Goal: Transaction & Acquisition: Purchase product/service

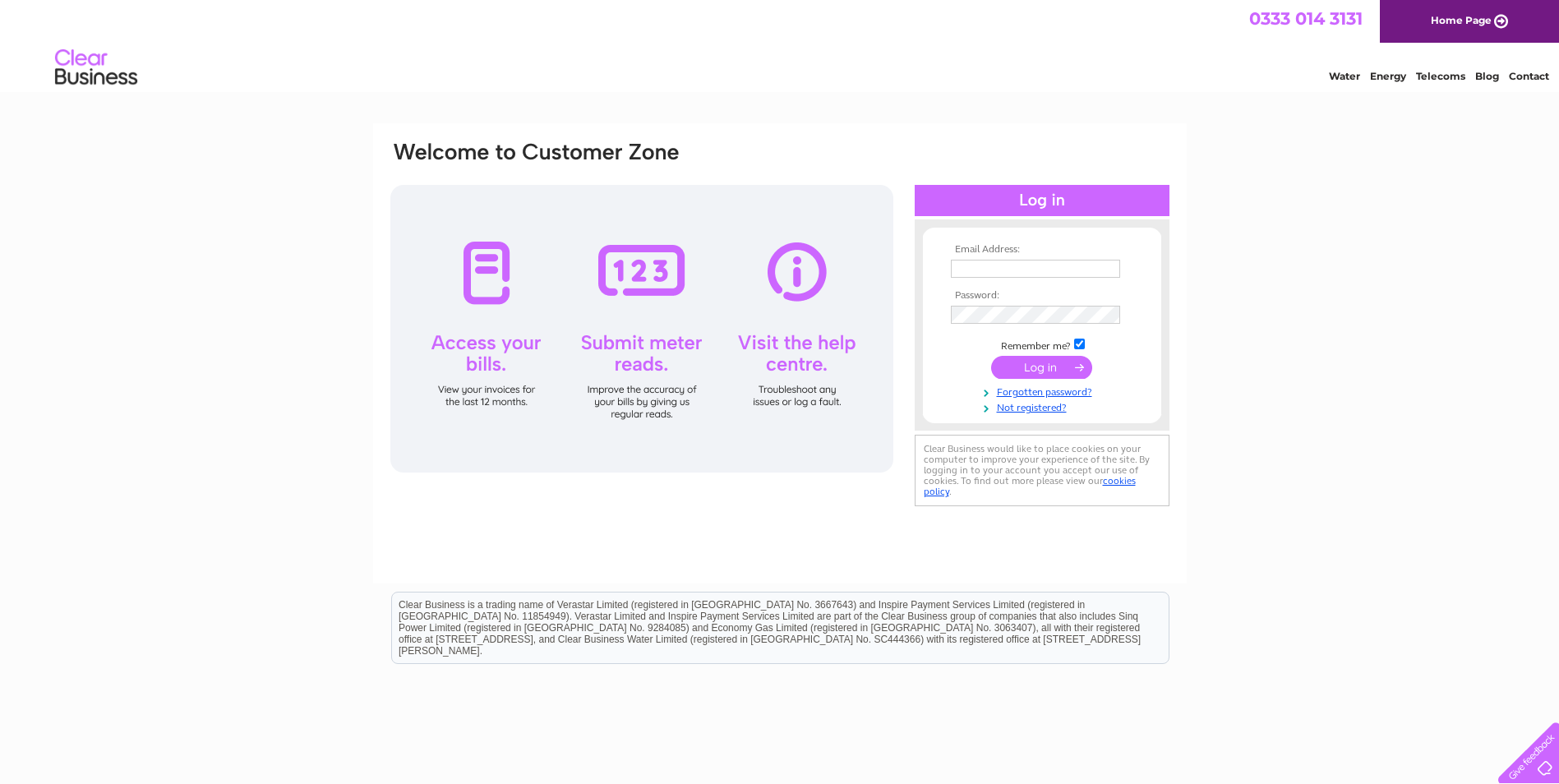
type input "p.ledger@hatrickbruce.co.uk"
click at [1047, 373] on input "submit" at bounding box center [1042, 367] width 101 height 23
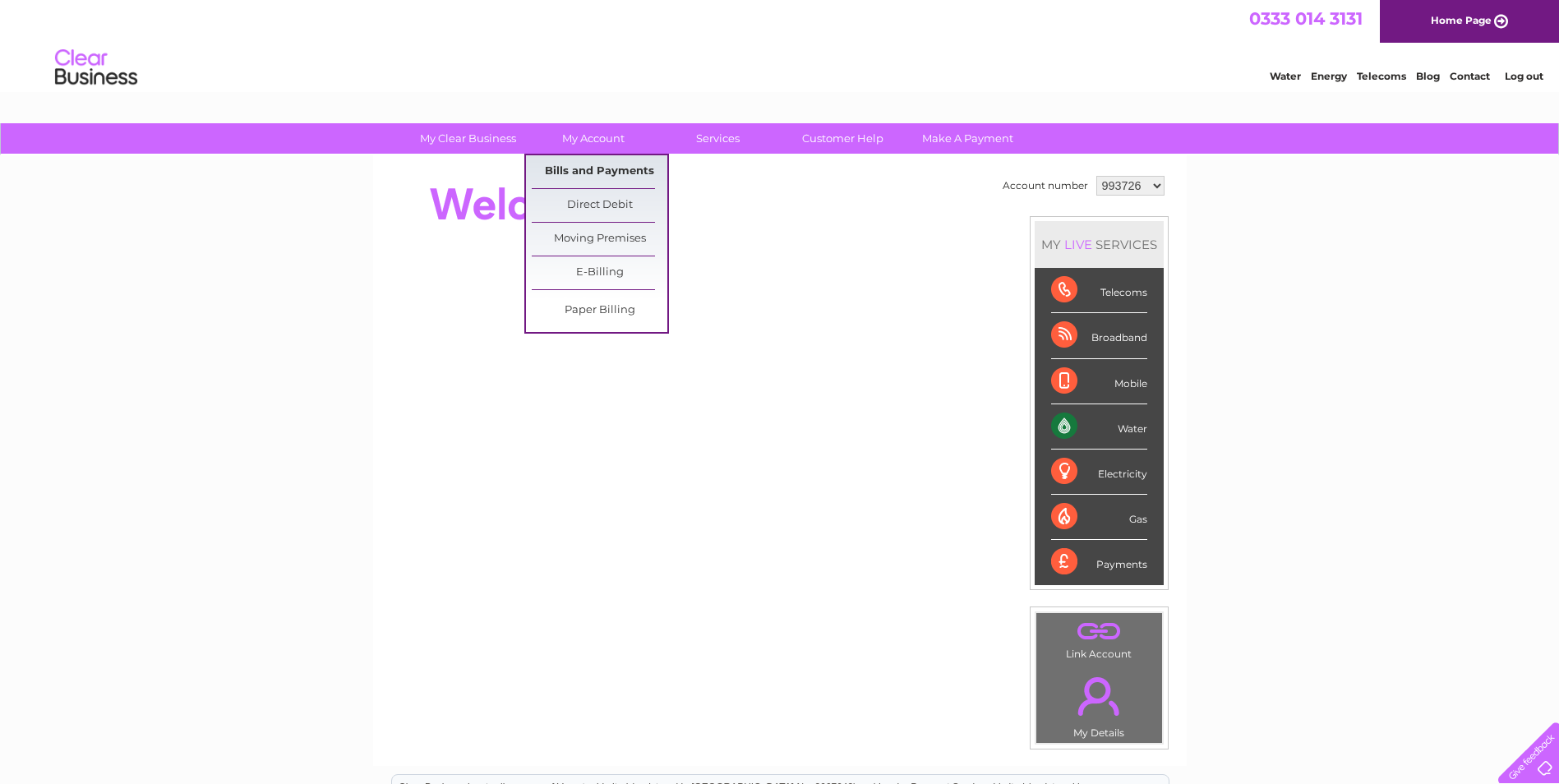
click at [596, 163] on link "Bills and Payments" at bounding box center [600, 171] width 136 height 33
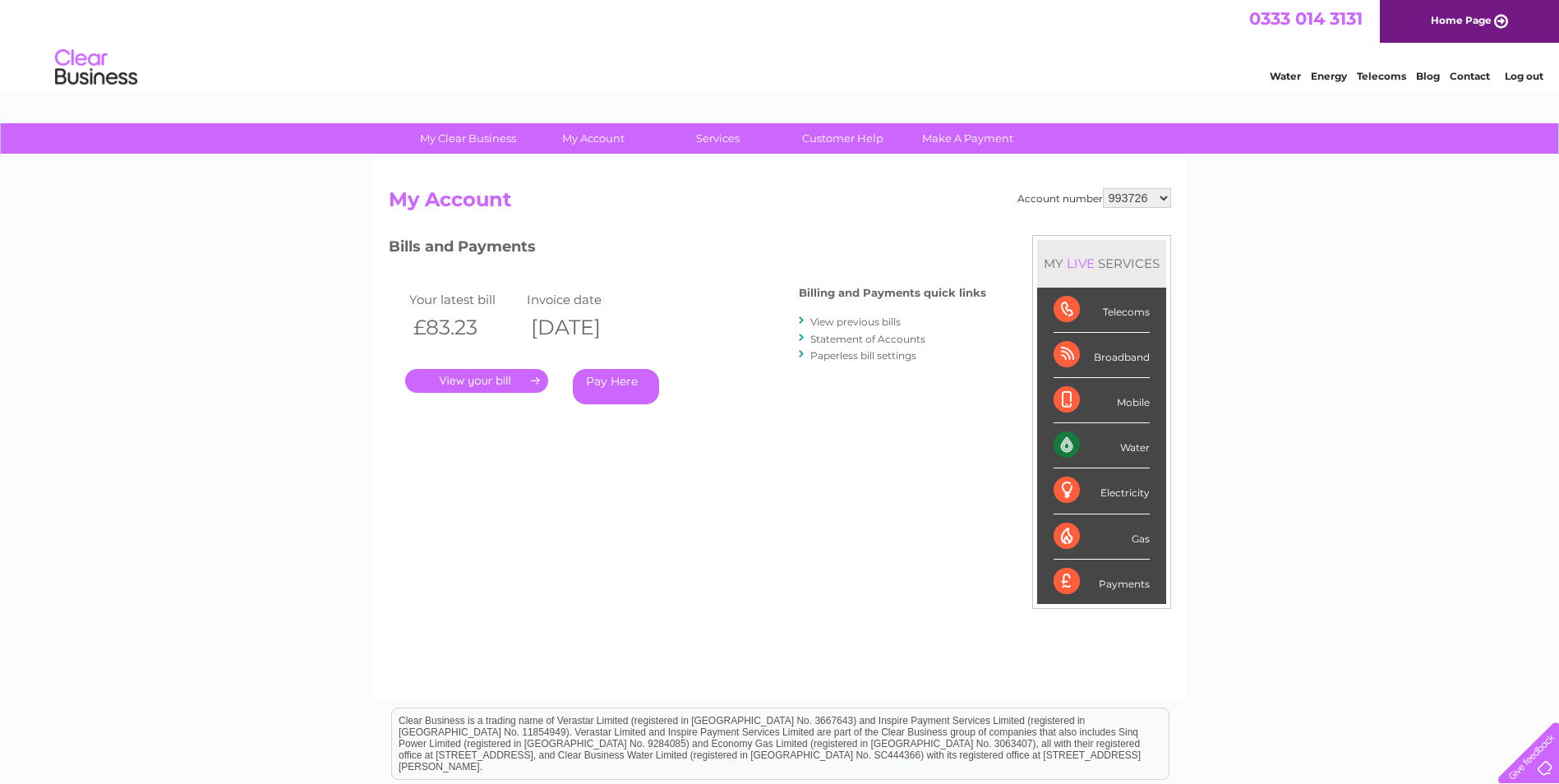
click at [466, 374] on link "." at bounding box center [476, 380] width 143 height 24
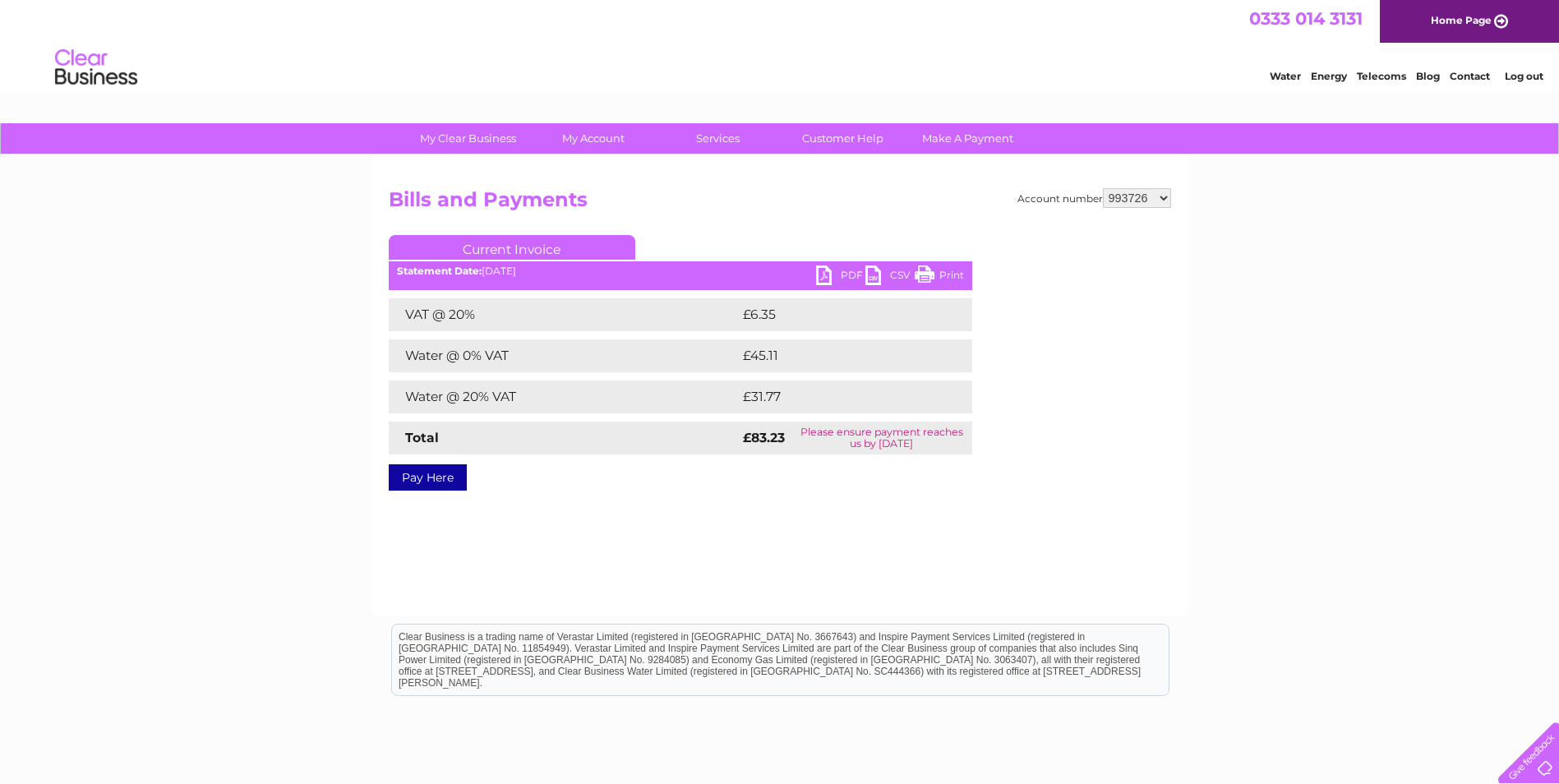
click at [850, 270] on link "PDF" at bounding box center [841, 277] width 49 height 24
click at [429, 487] on link "Pay Here" at bounding box center [428, 477] width 79 height 26
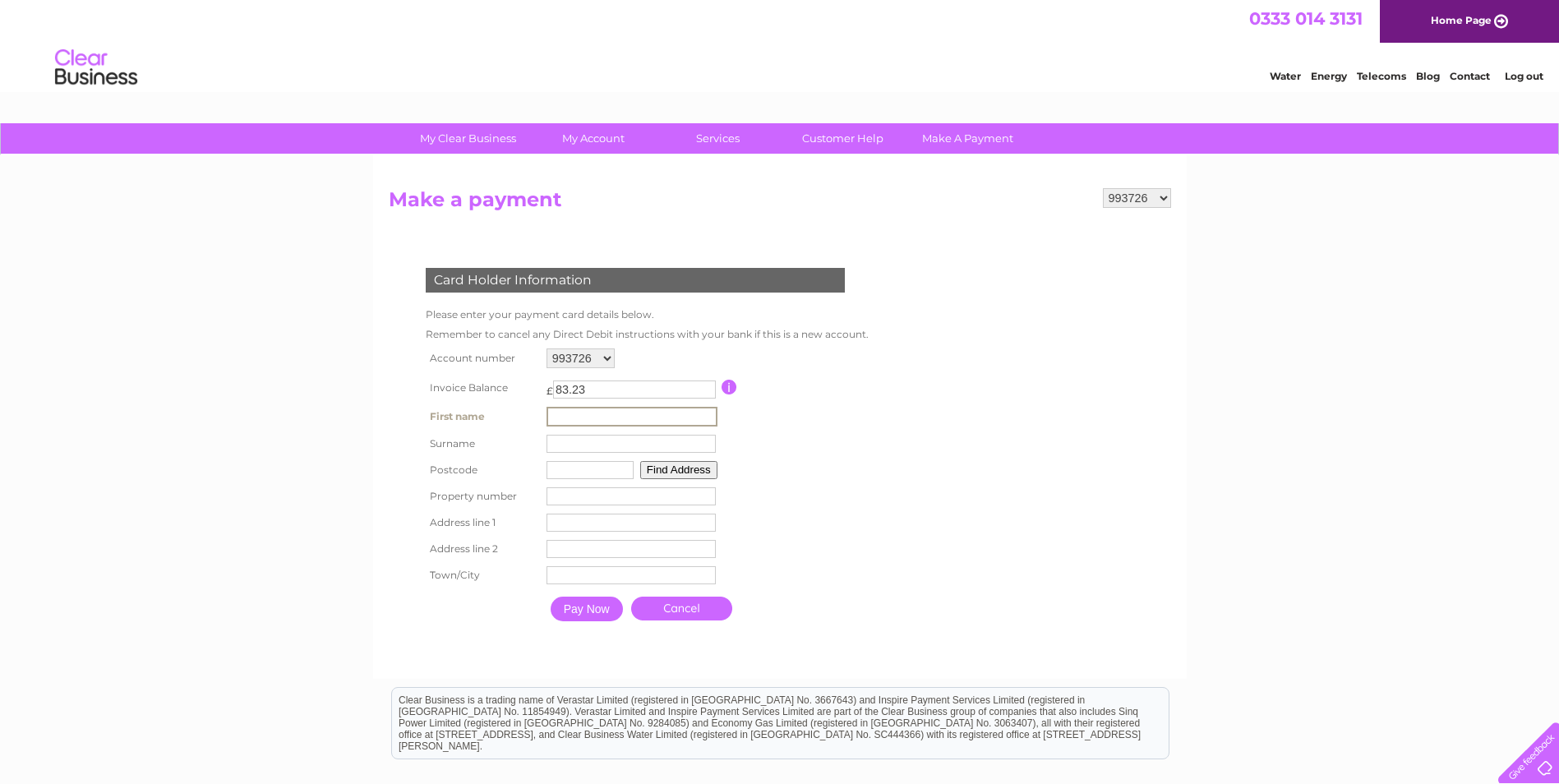
drag, startPoint x: 576, startPoint y: 412, endPoint x: 609, endPoint y: 420, distance: 34.0
click at [576, 412] on input "text" at bounding box center [633, 416] width 171 height 19
type input "[PERSON_NAME]"
type input "KY13 9XB"
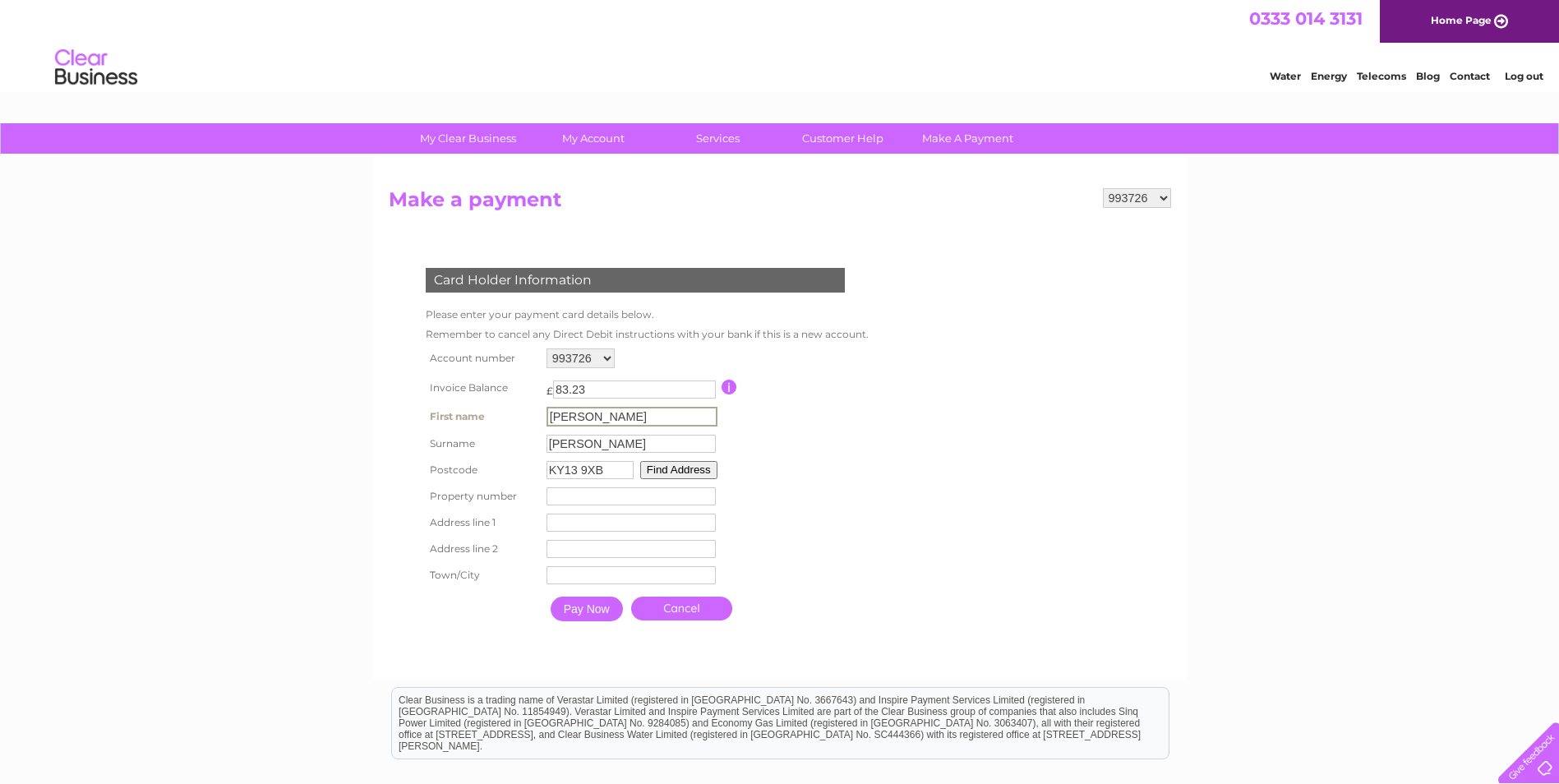
type input "[GEOGRAPHIC_DATA]"
type input "Milnathort"
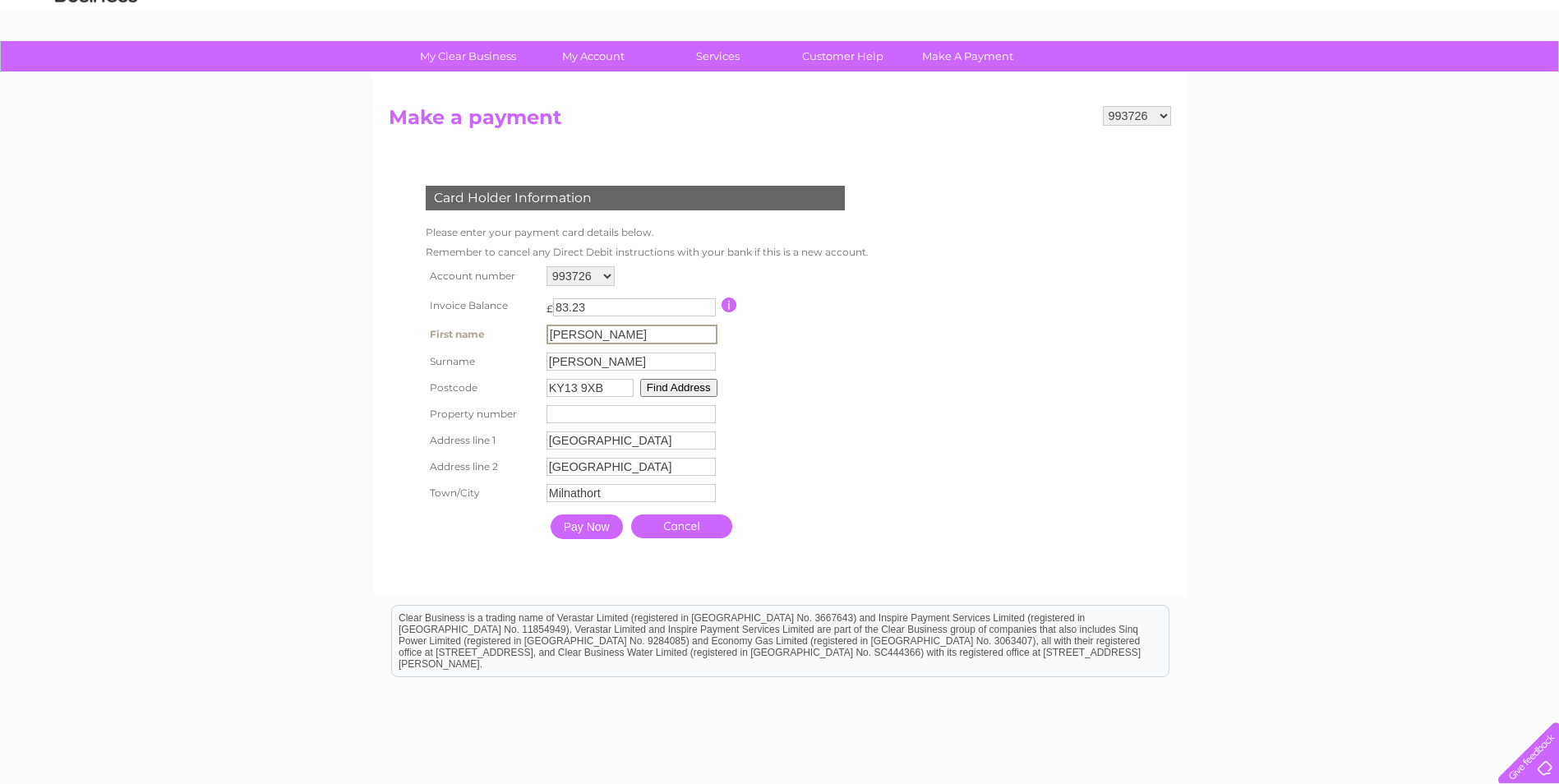
click at [575, 414] on input "number" at bounding box center [632, 414] width 169 height 18
type input "0"
click at [594, 531] on input "Pay Now" at bounding box center [585, 525] width 72 height 25
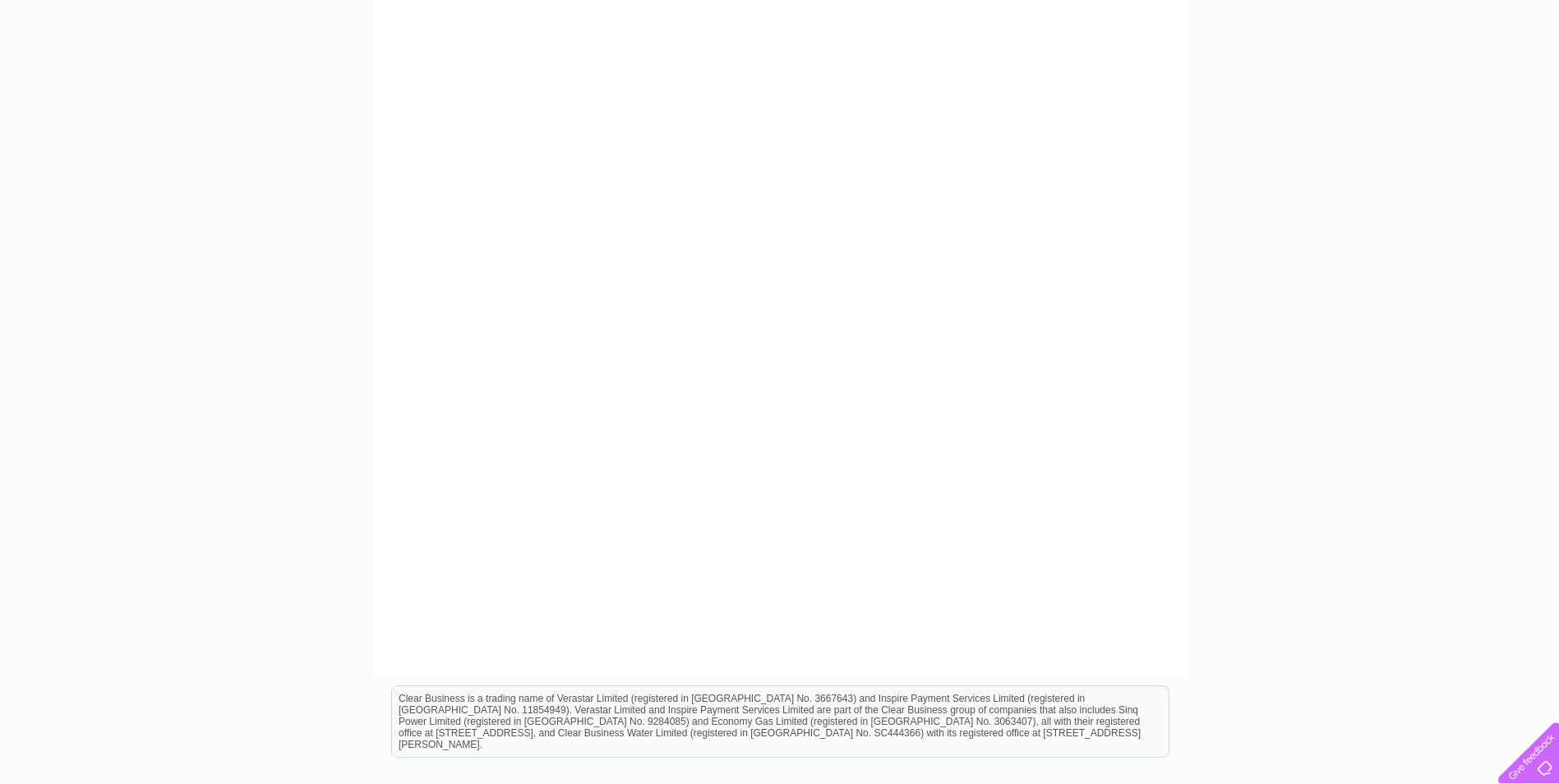
scroll to position [329, 0]
